Goal: Task Accomplishment & Management: Use online tool/utility

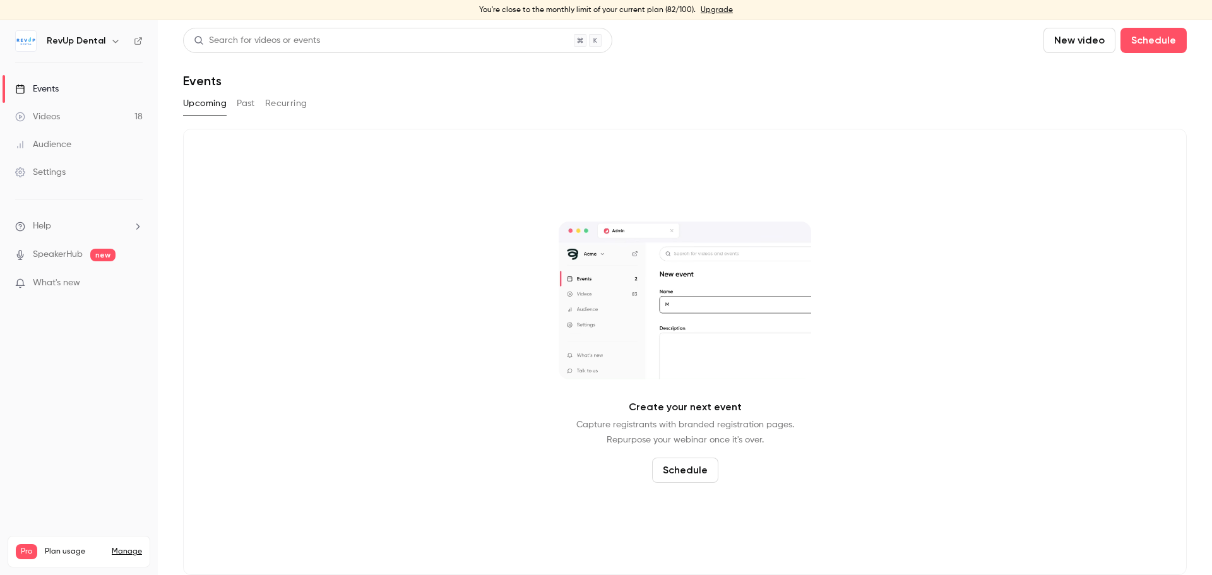
click at [251, 106] on button "Past" at bounding box center [246, 103] width 18 height 20
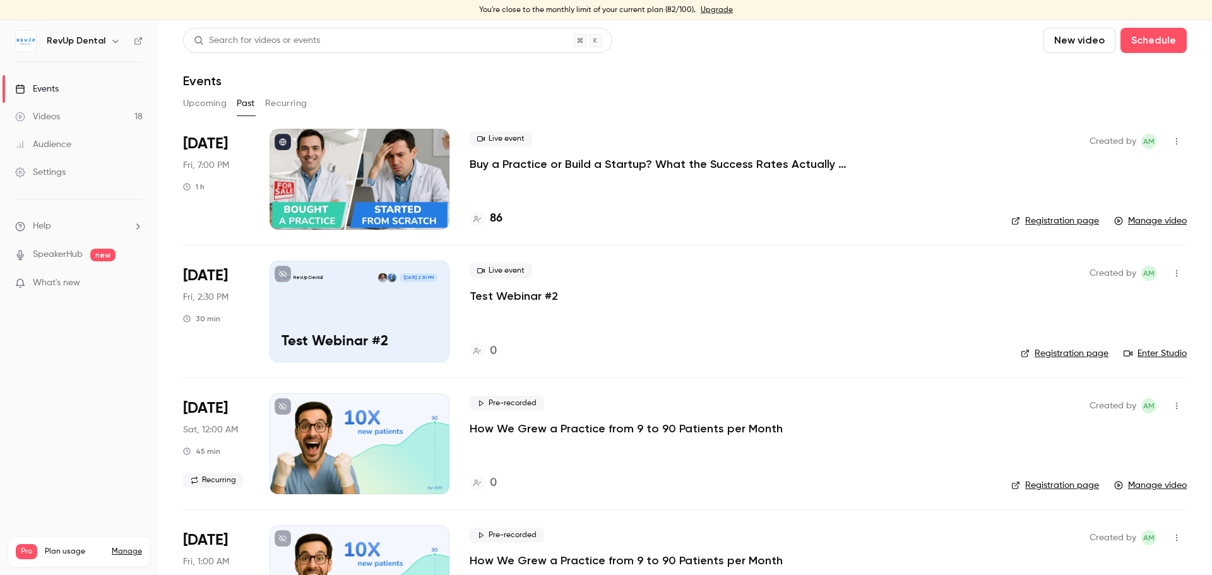
click at [610, 165] on p "Buy a Practice or Build a Startup? What the Success Rates Actually Say" at bounding box center [659, 164] width 379 height 15
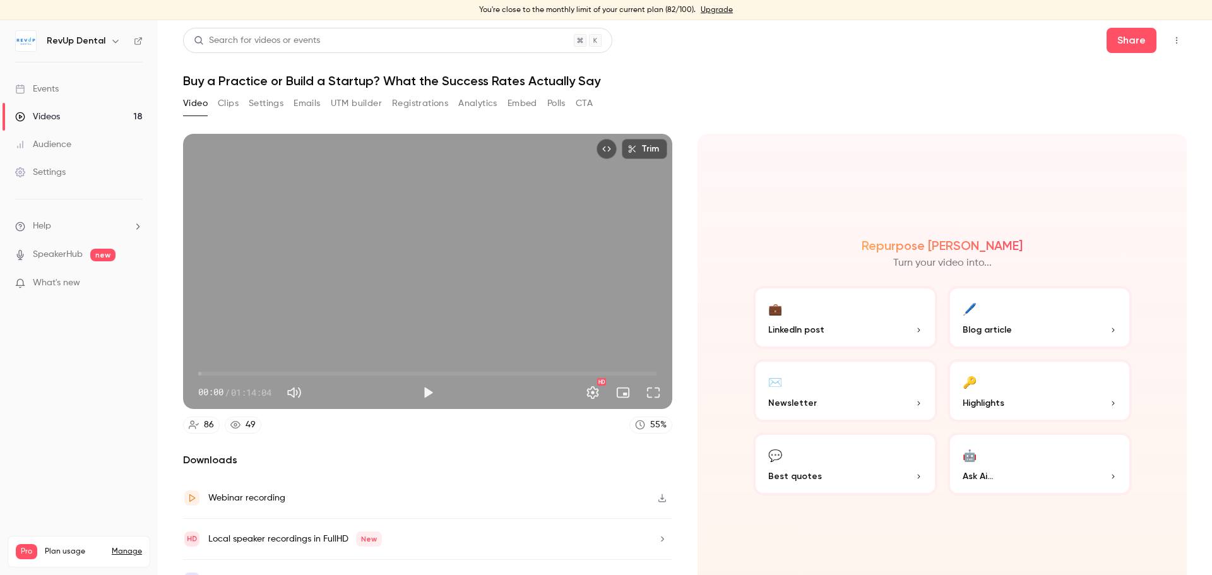
click at [306, 107] on button "Emails" at bounding box center [307, 103] width 27 height 20
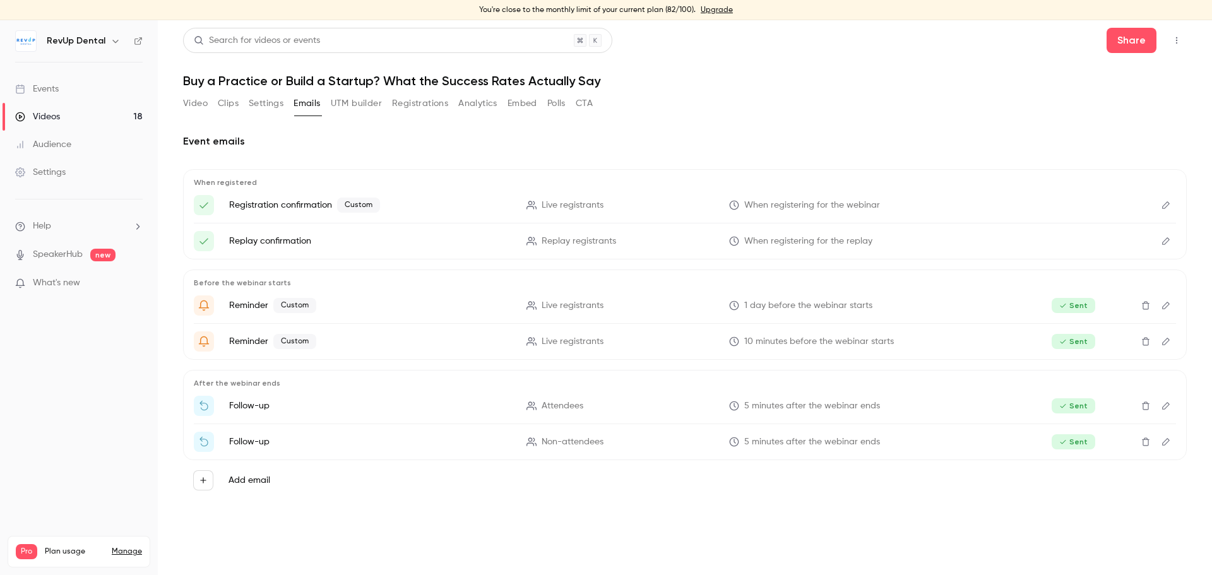
click at [400, 99] on button "Registrations" at bounding box center [420, 103] width 56 height 20
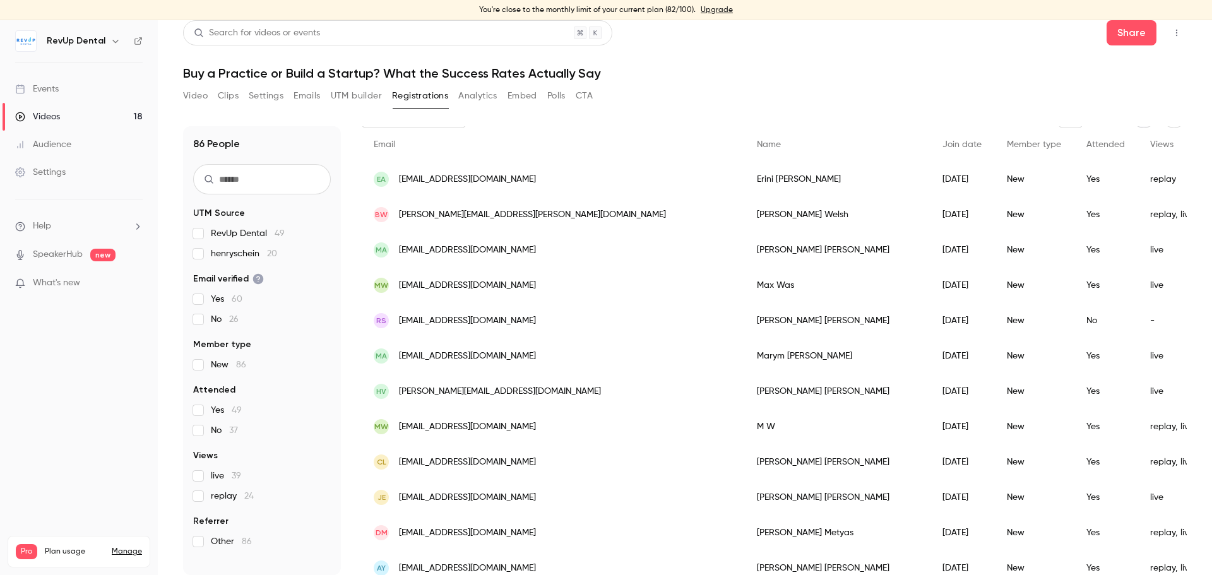
scroll to position [63, 0]
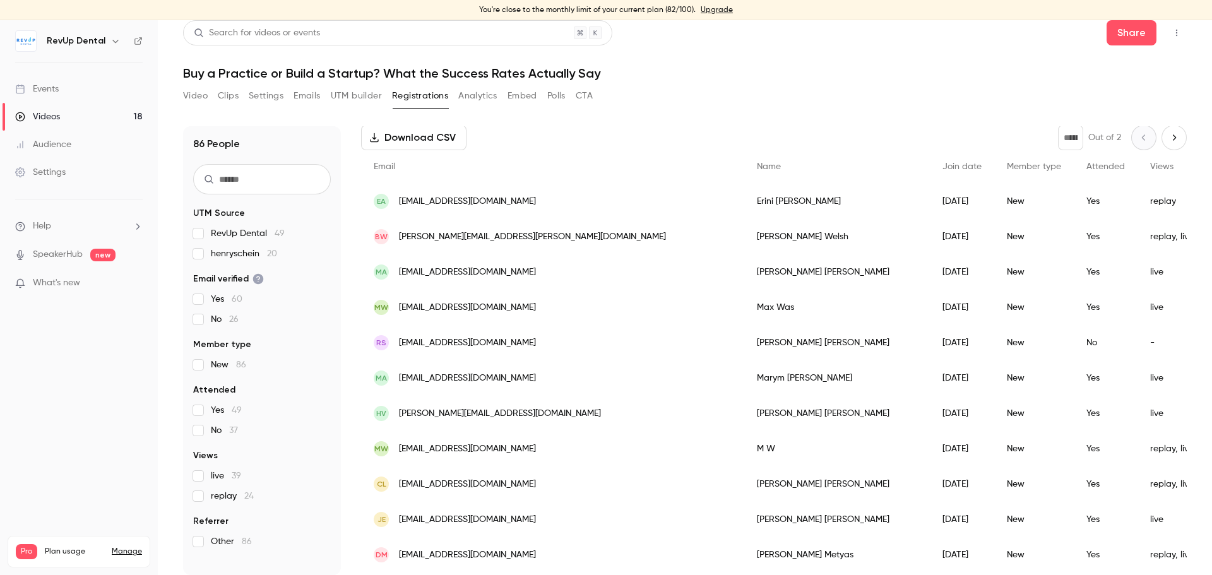
click at [1150, 162] on span "Views" at bounding box center [1161, 166] width 23 height 9
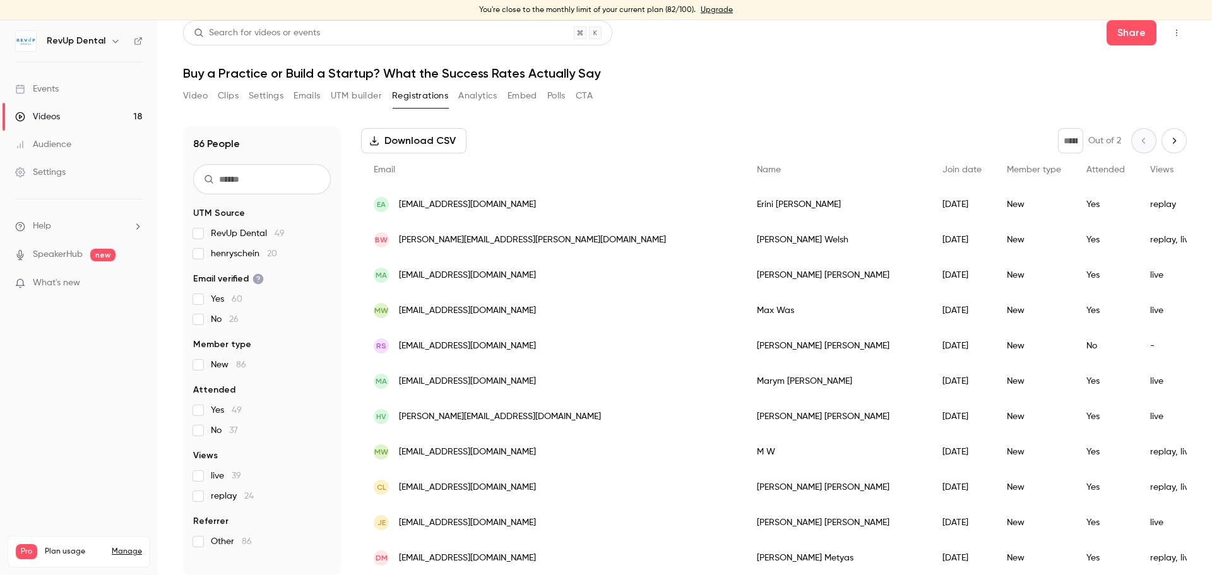
scroll to position [0, 0]
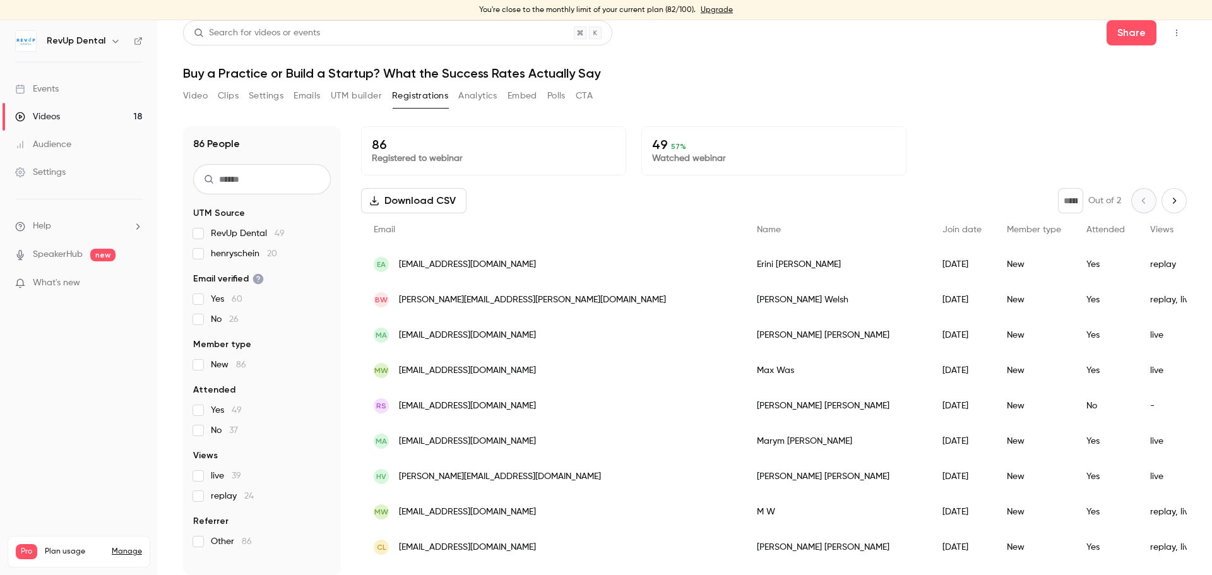
click at [452, 211] on button "Download CSV" at bounding box center [413, 200] width 105 height 25
